Goal: Complete application form: Complete application form

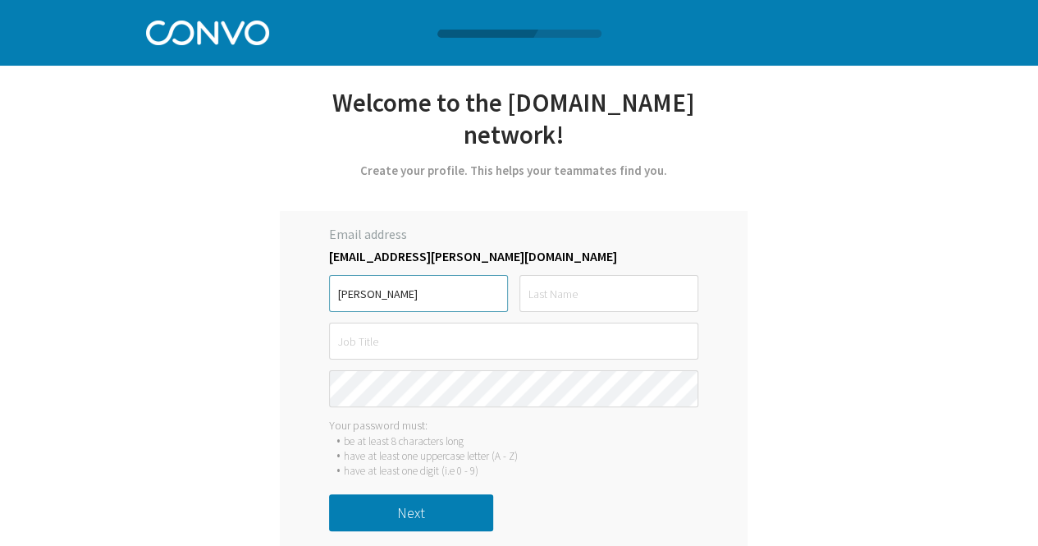
type input "Francesca"
click at [546, 300] on input "text" at bounding box center [608, 293] width 179 height 37
type input "Plaskett"
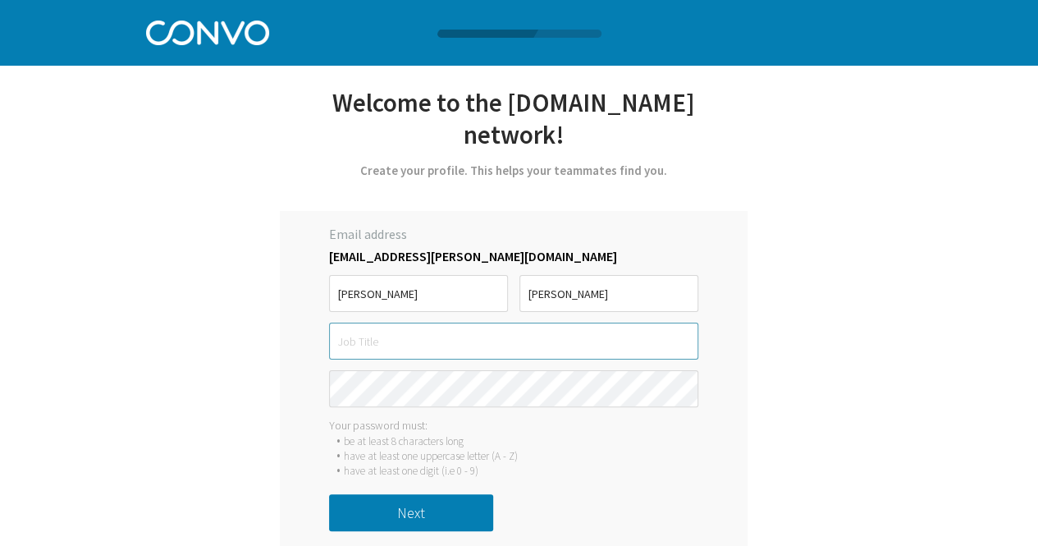
click at [514, 338] on input "text" at bounding box center [513, 340] width 369 height 37
type input "Trainee Consultant"
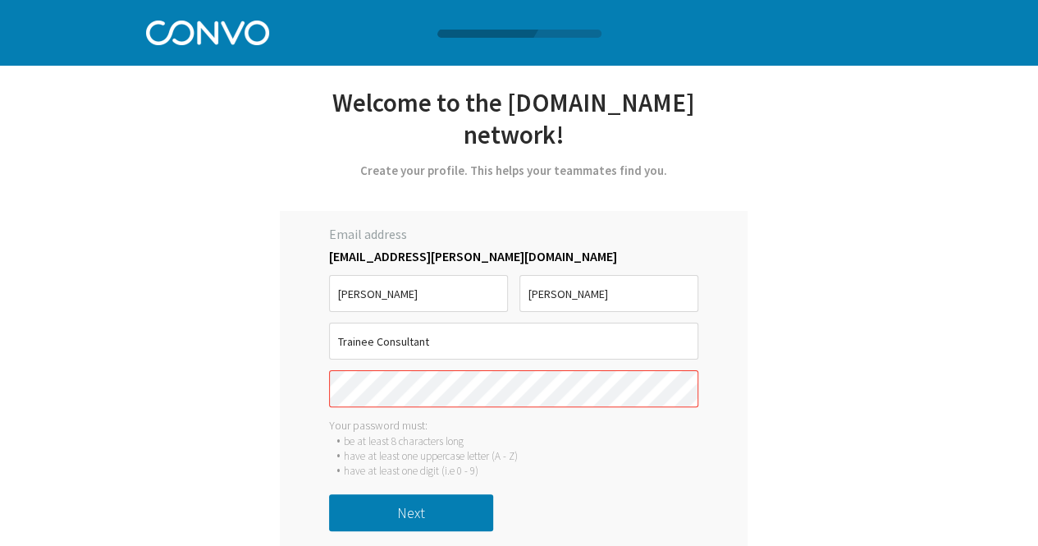
scroll to position [11, 0]
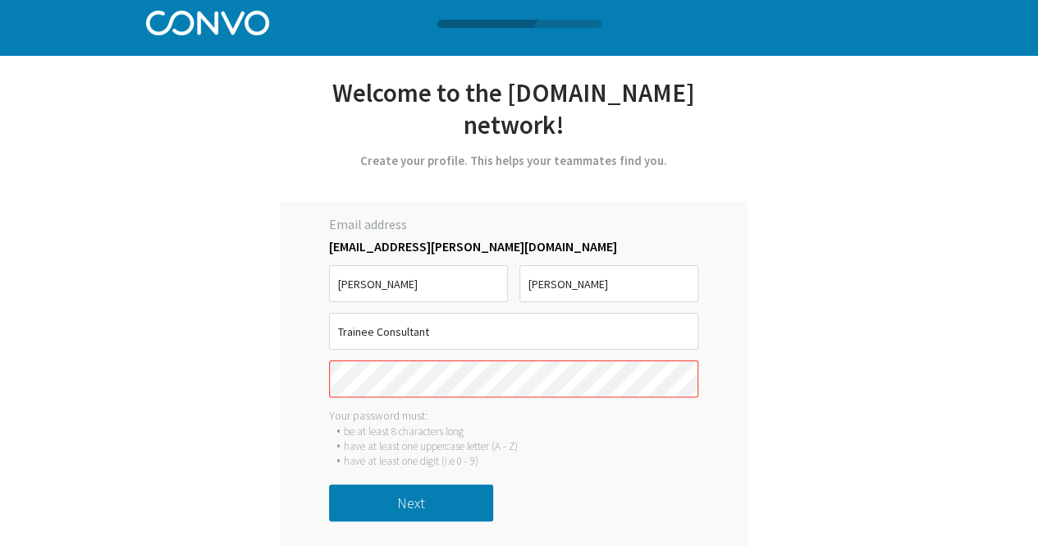
click at [571, 417] on div "Your password must:" at bounding box center [513, 415] width 369 height 15
click at [577, 431] on li "be at least 8 characters long" at bounding box center [521, 430] width 354 height 15
click at [643, 427] on li "be at least 8 characters long" at bounding box center [521, 430] width 354 height 15
click at [606, 326] on input "Trainee Consultant" at bounding box center [513, 331] width 369 height 37
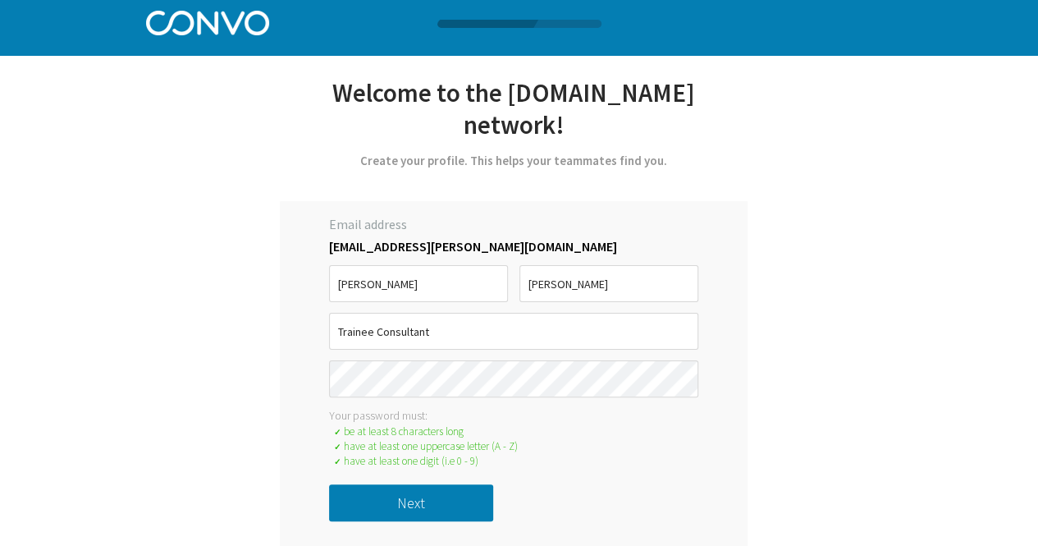
click at [423, 495] on button "Next" at bounding box center [411, 502] width 164 height 37
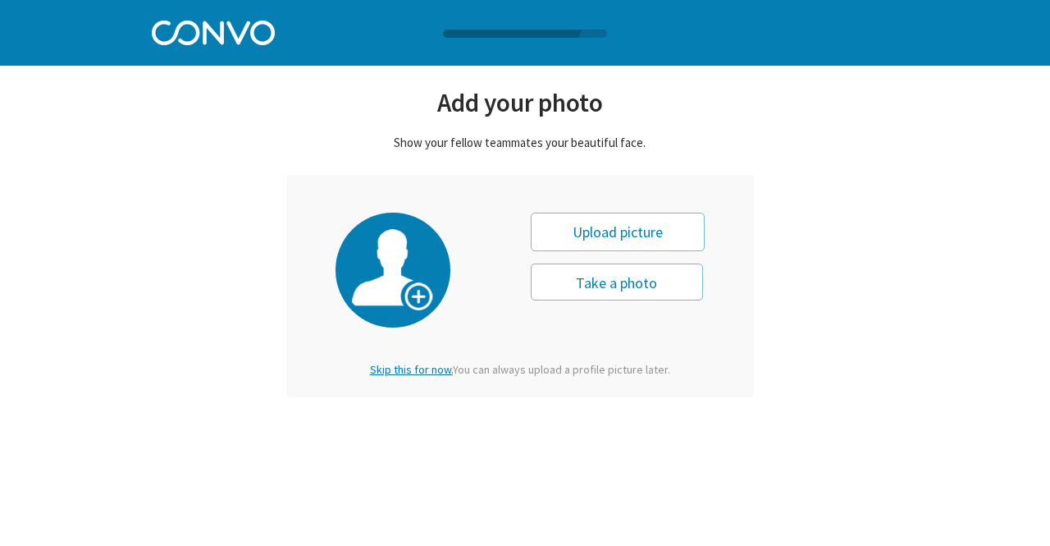
click at [405, 367] on span "Skip this for now." at bounding box center [411, 369] width 83 height 15
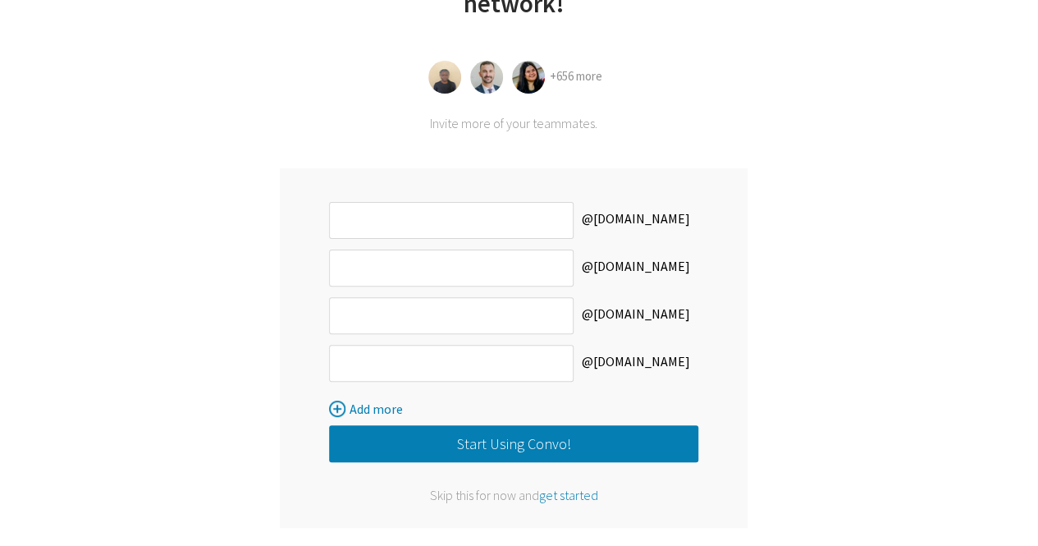
scroll to position [152, 0]
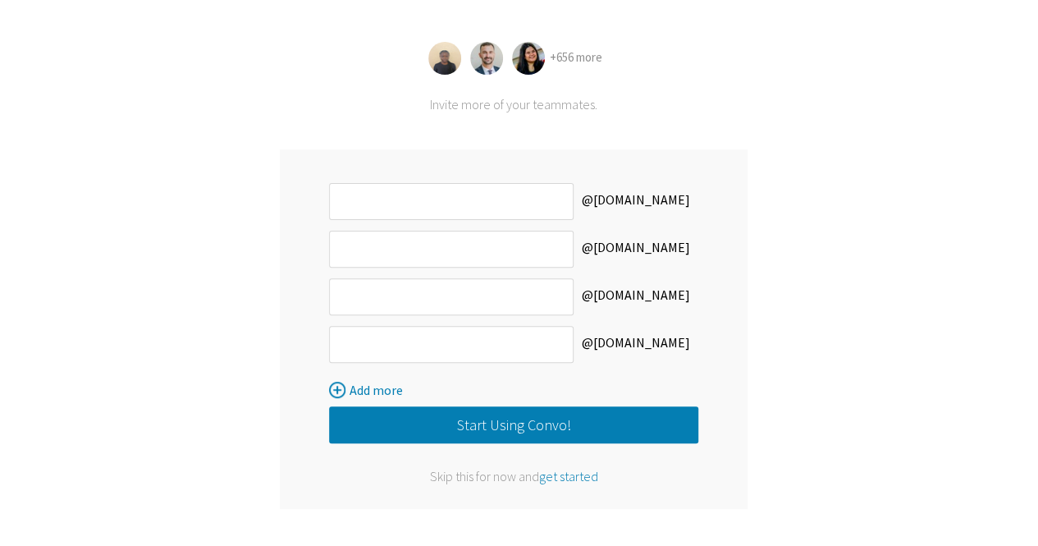
click at [567, 473] on span "get started" at bounding box center [568, 476] width 59 height 16
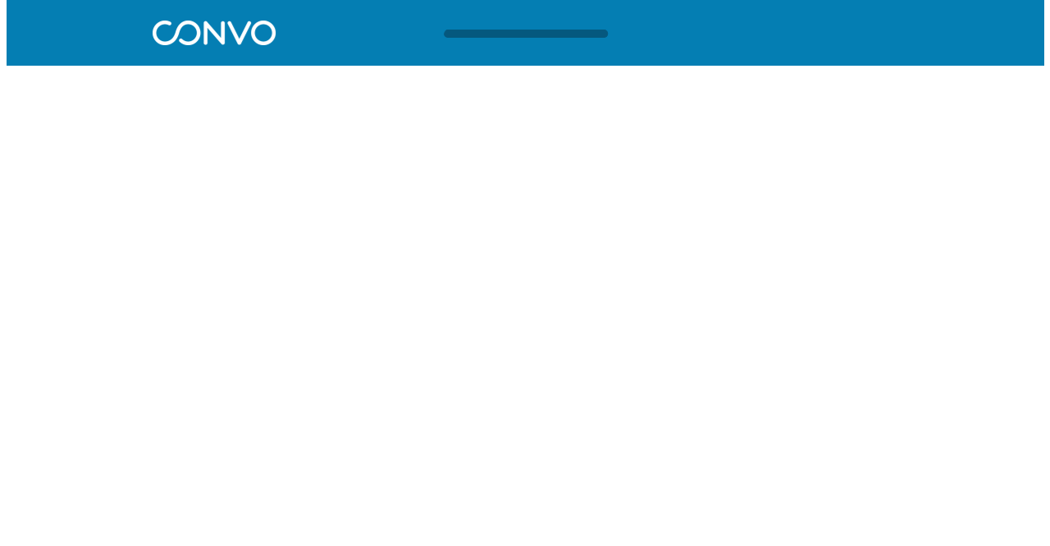
scroll to position [0, 0]
